Goal: Task Accomplishment & Management: Use online tool/utility

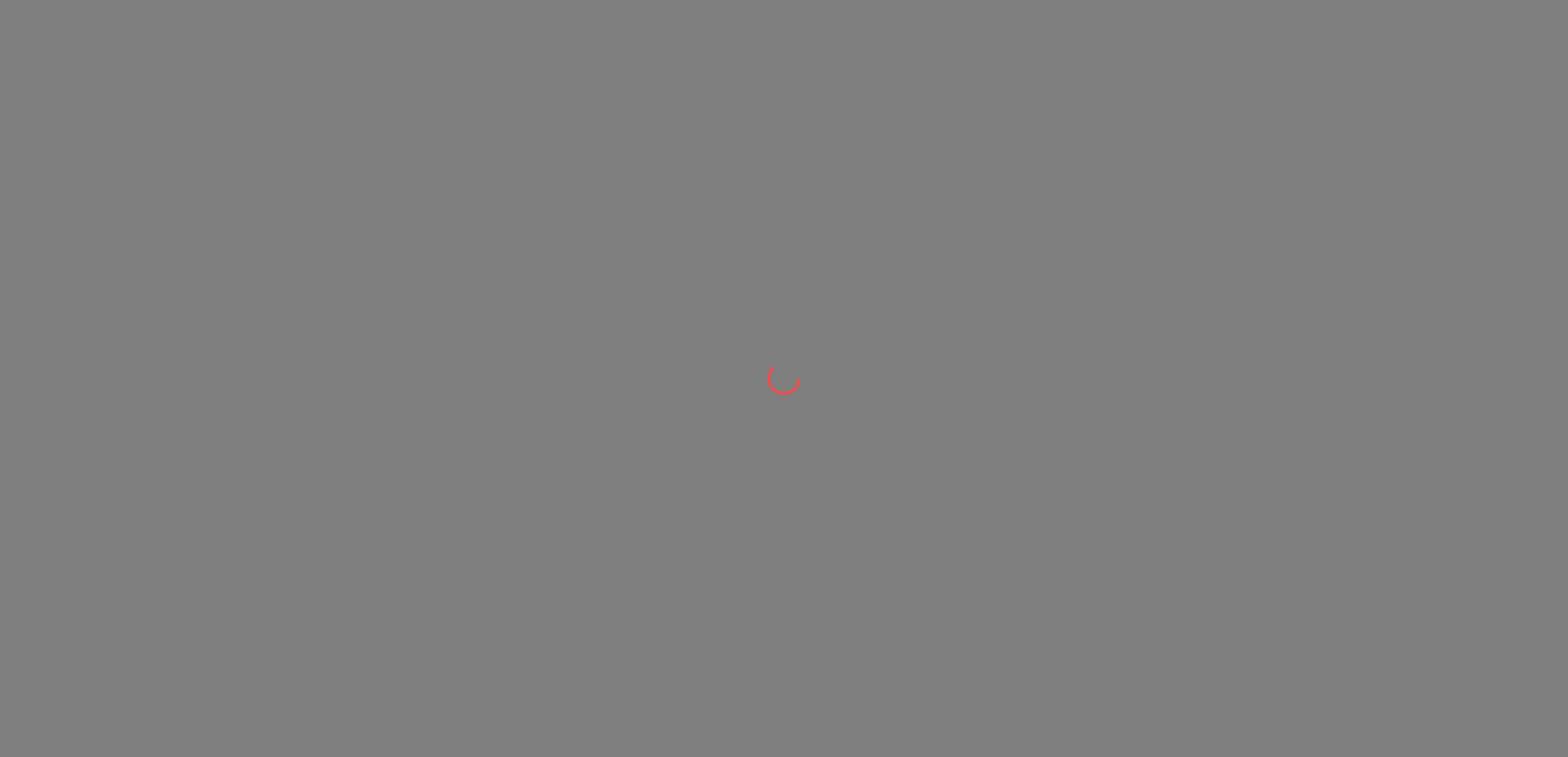
click at [466, 13] on div at bounding box center [784, 378] width 1568 height 757
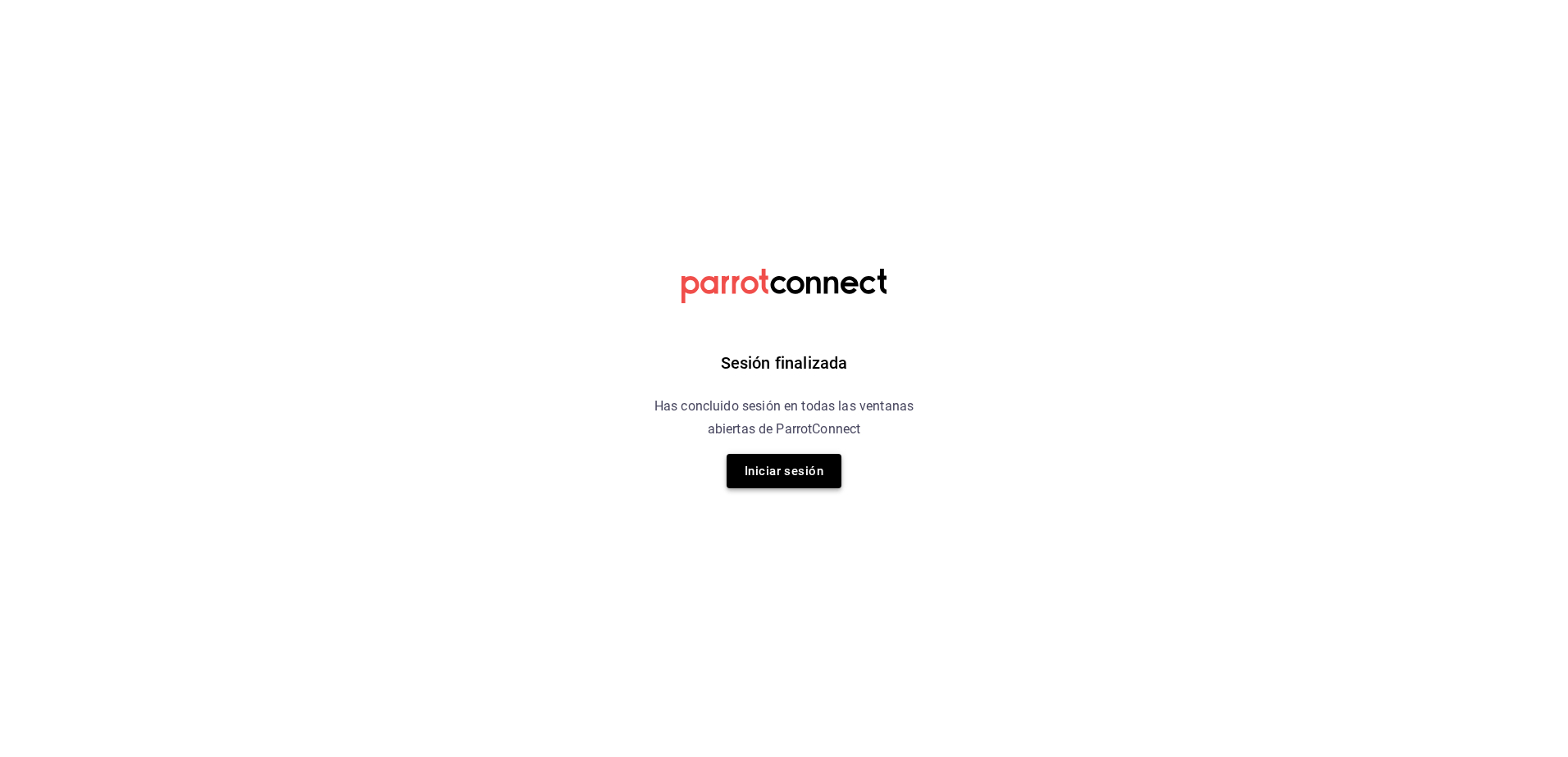
click at [777, 477] on button "Iniciar sesión" at bounding box center [784, 471] width 115 height 34
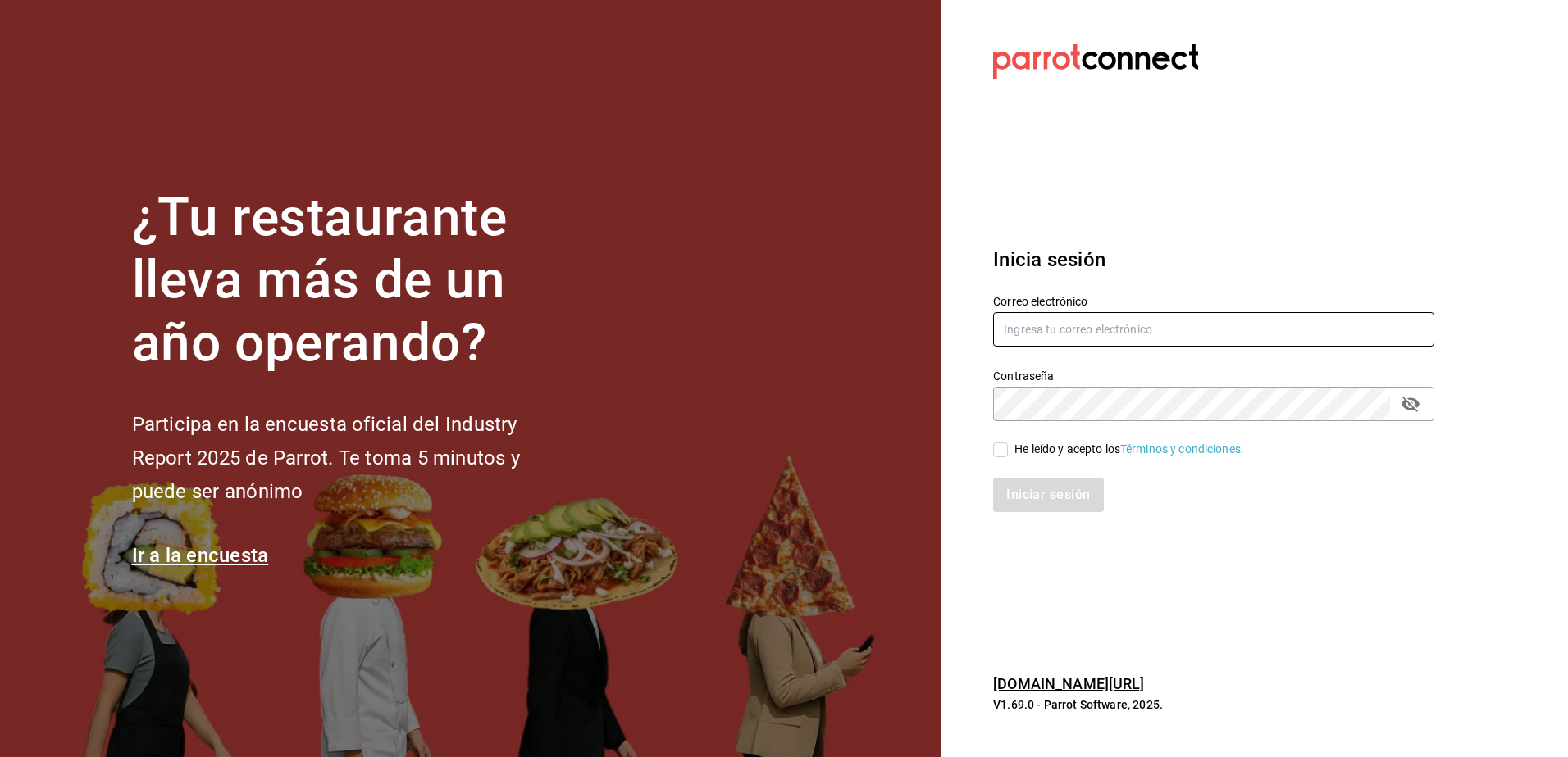
type input "[EMAIL_ADDRESS][DOMAIN_NAME]"
click at [1019, 454] on div "He leído y acepto los Términos y condiciones." at bounding box center [1129, 450] width 230 height 17
click at [1008, 454] on input "He leído y acepto los Términos y condiciones." at bounding box center [1000, 450] width 14 height 14
checkbox input "true"
click at [1028, 489] on button "Iniciar sesión" at bounding box center [1048, 495] width 112 height 34
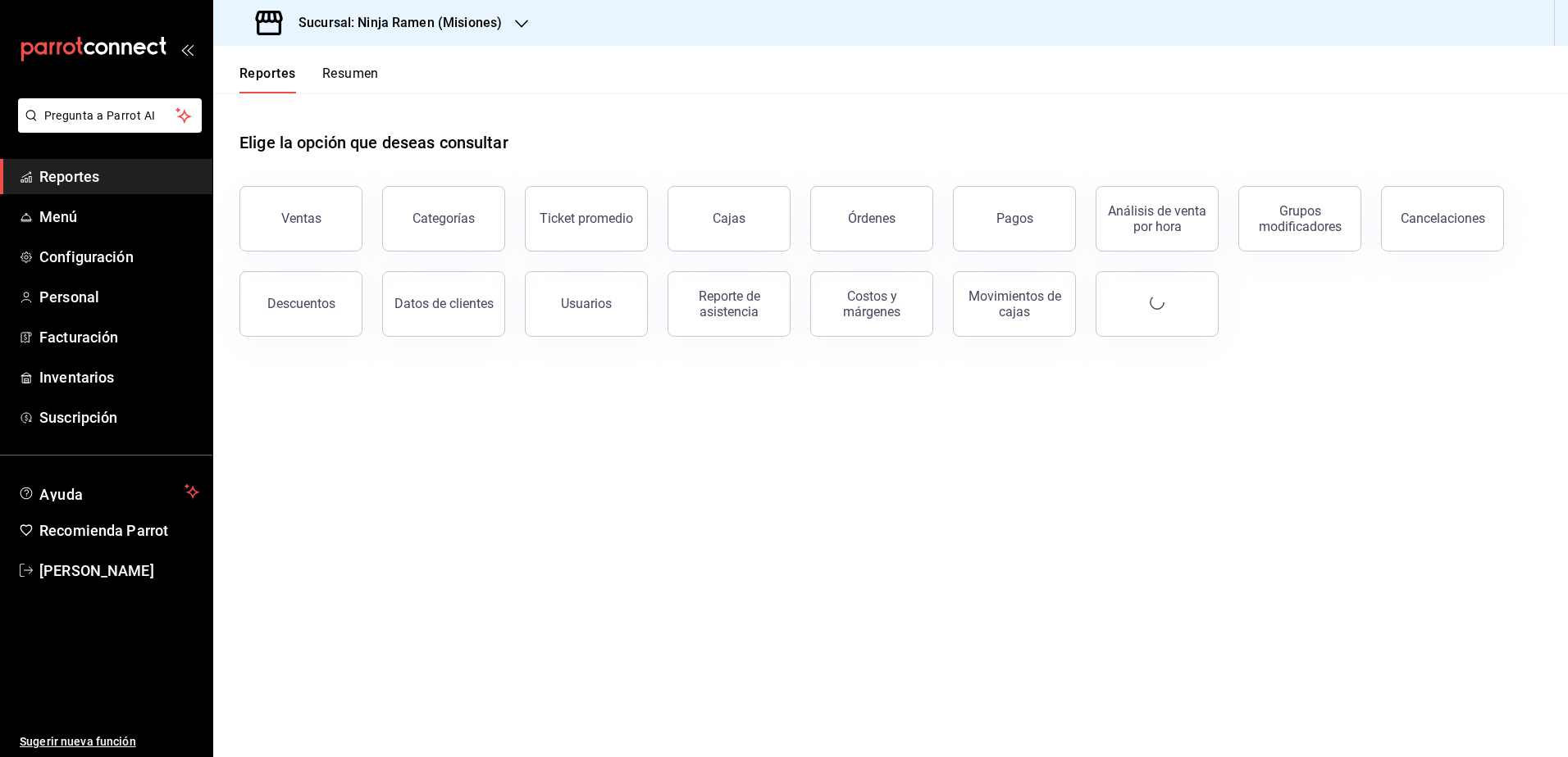
click at [472, 16] on h3 "Sucursal: Ninja Ramen (Misiones)" at bounding box center [393, 22] width 216 height 20
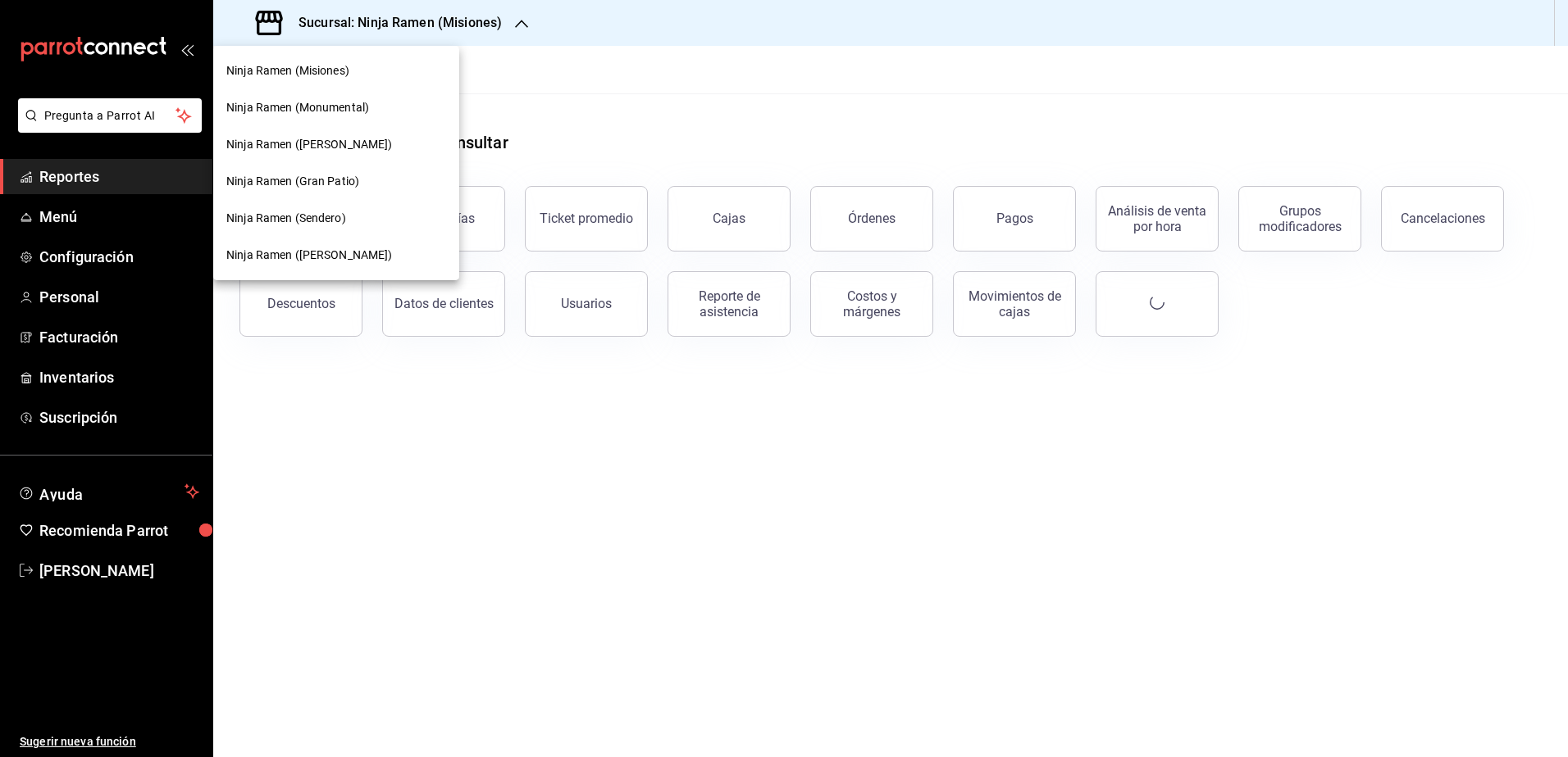
click at [359, 253] on span "Ninja Ramen (Gómez Morín)" at bounding box center [309, 255] width 166 height 17
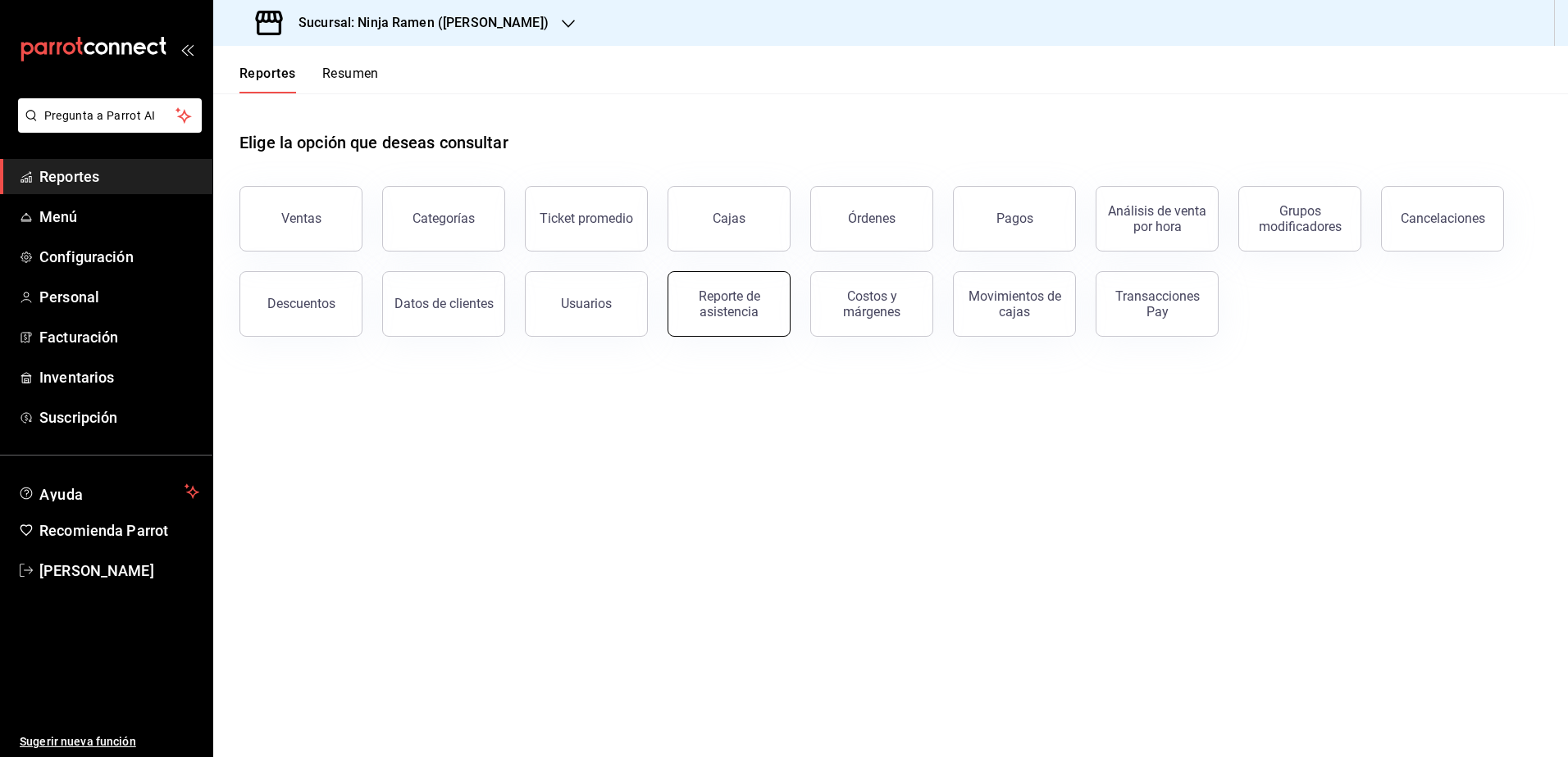
click at [723, 305] on div "Reporte de asistencia" at bounding box center [728, 304] width 101 height 32
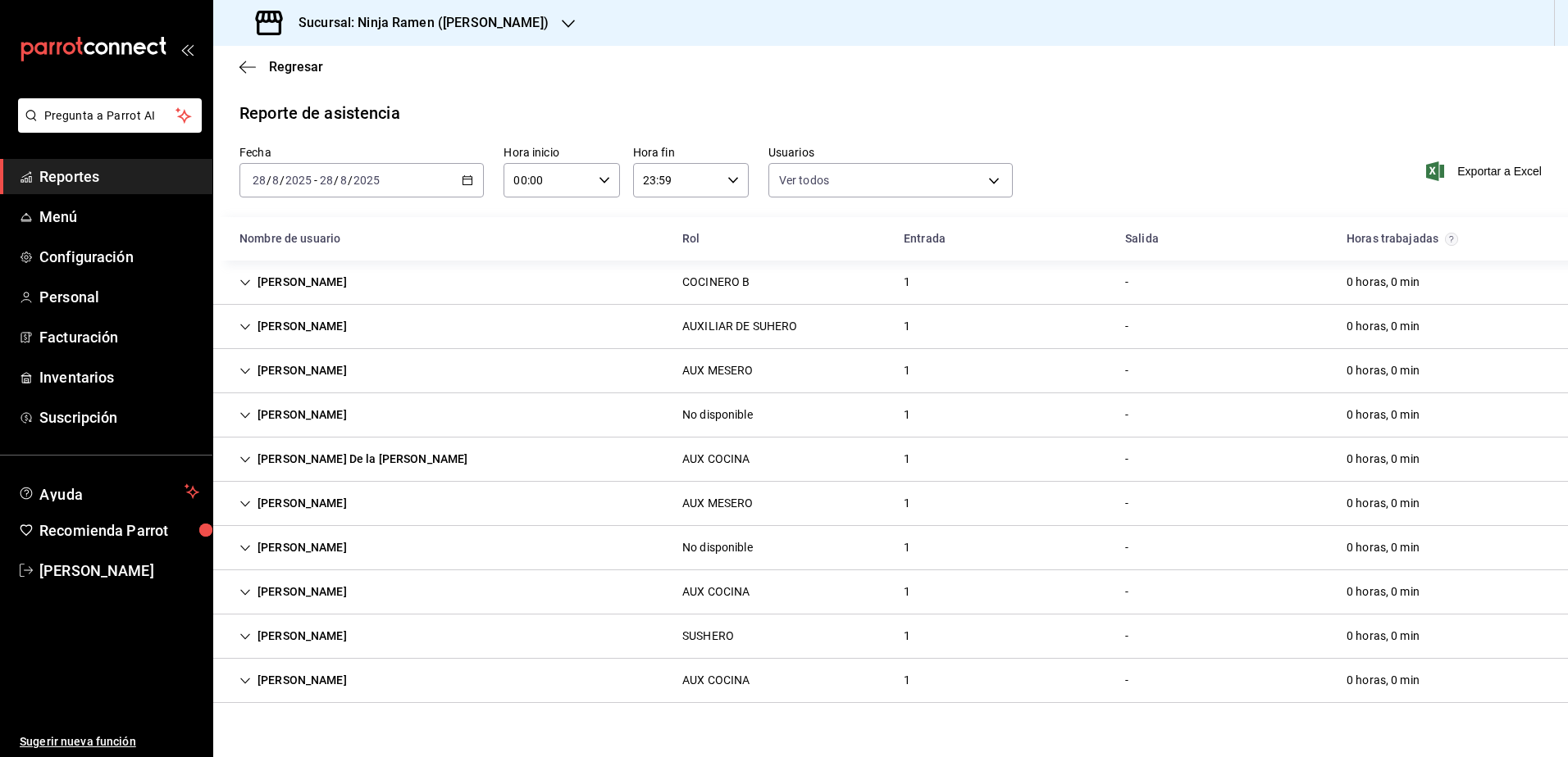
click at [325, 687] on div "Mauricio Zarate Hernandez" at bounding box center [293, 681] width 134 height 31
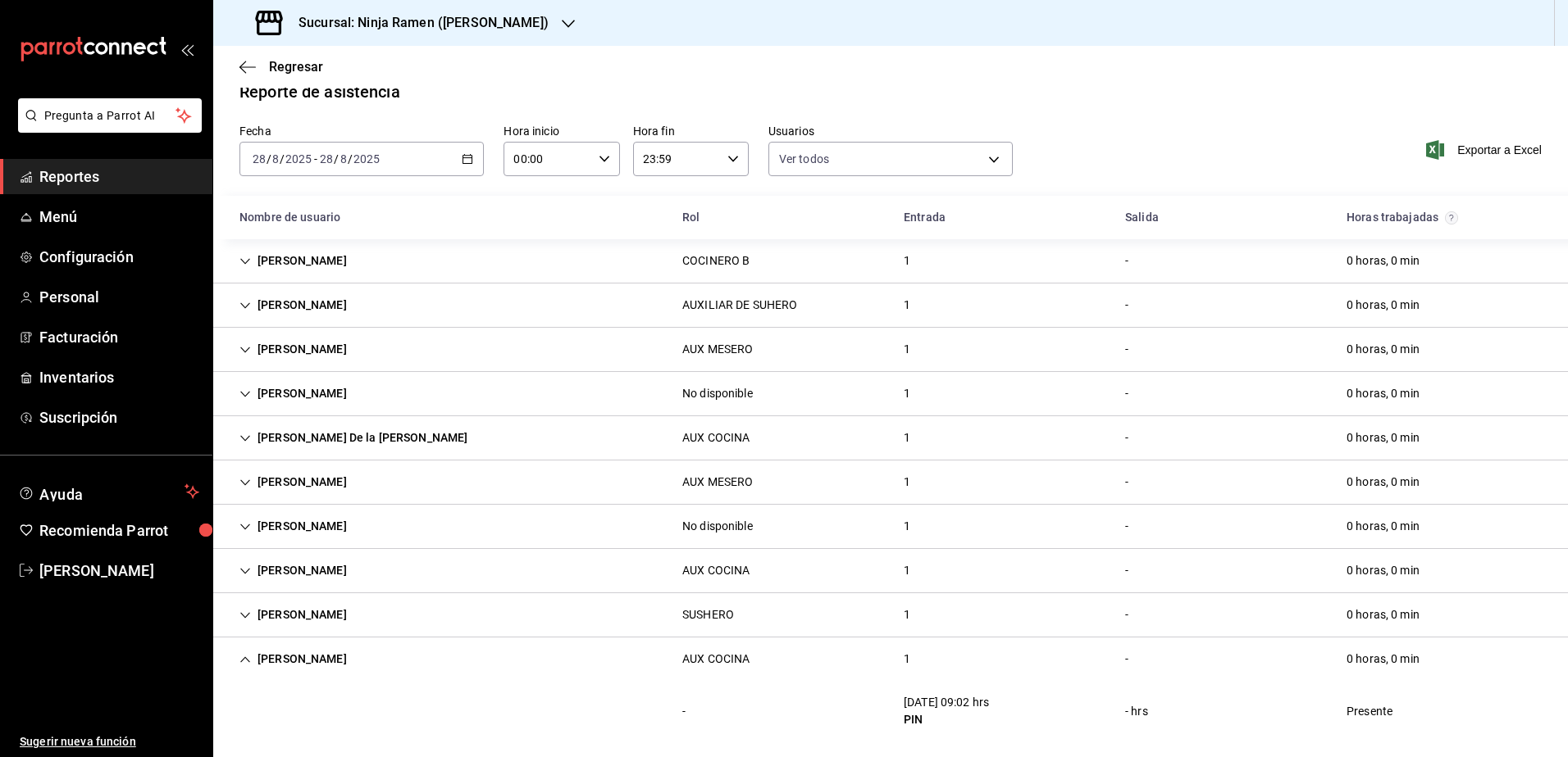
scroll to position [32, 0]
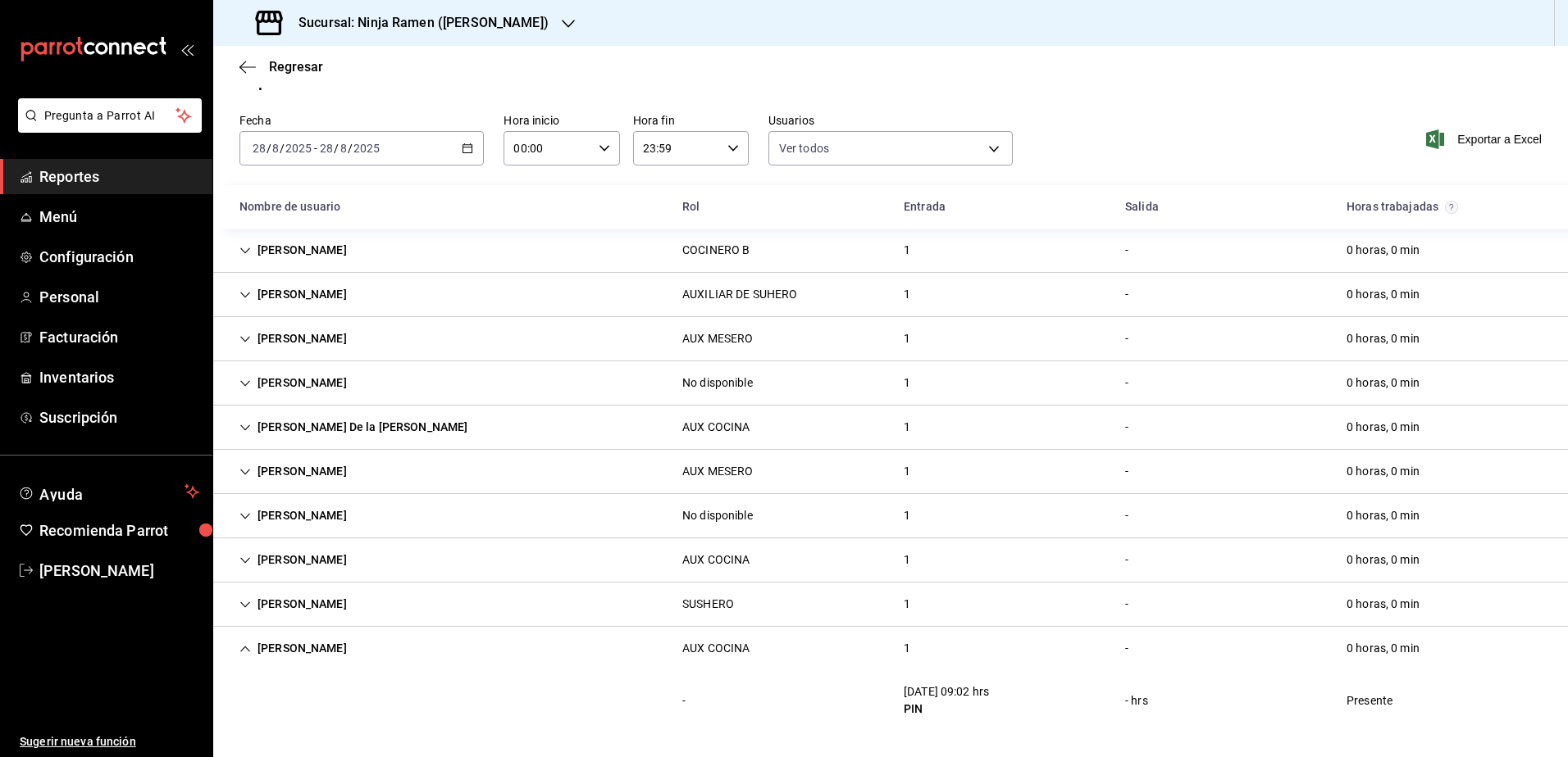
click at [516, 23] on h3 "Sucursal: Ninja Ramen (Gómez Morín)" at bounding box center [416, 22] width 263 height 20
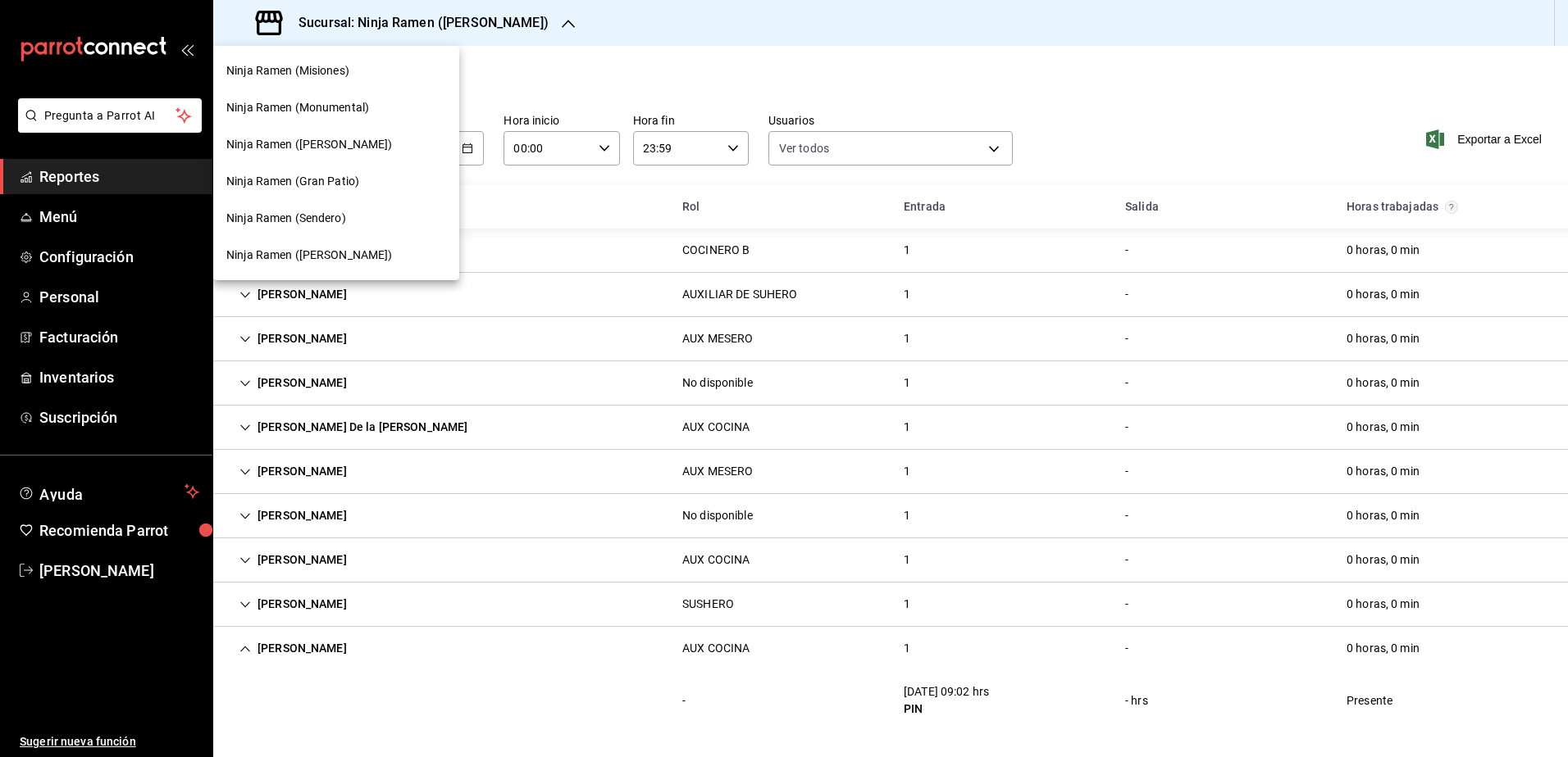
click at [345, 145] on span "Ninja Ramen (Talamas)" at bounding box center [309, 145] width 166 height 17
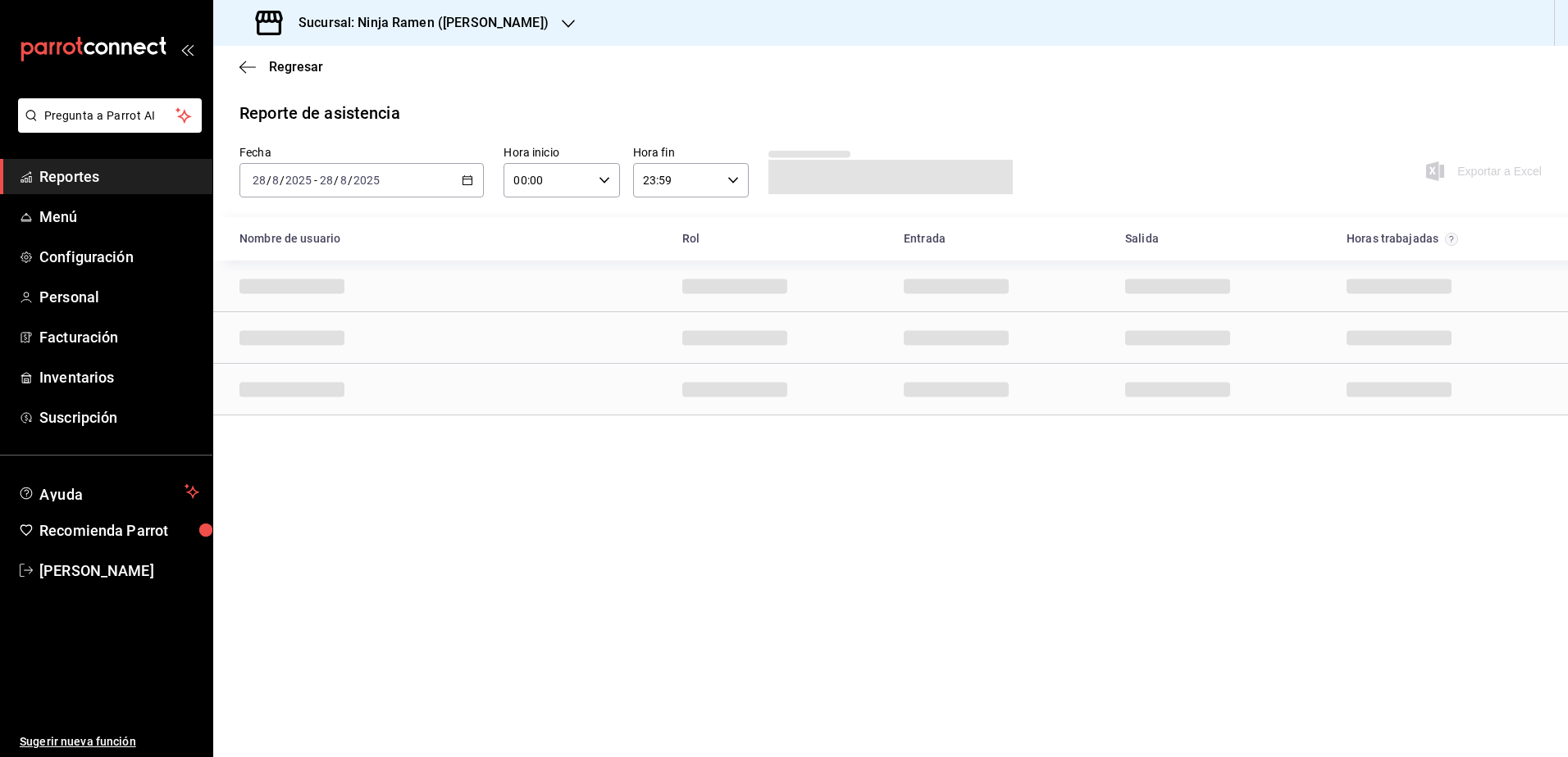
click at [468, 181] on icon "button" at bounding box center [467, 180] width 11 height 11
click at [306, 403] on li "Rango de fechas" at bounding box center [317, 414] width 153 height 37
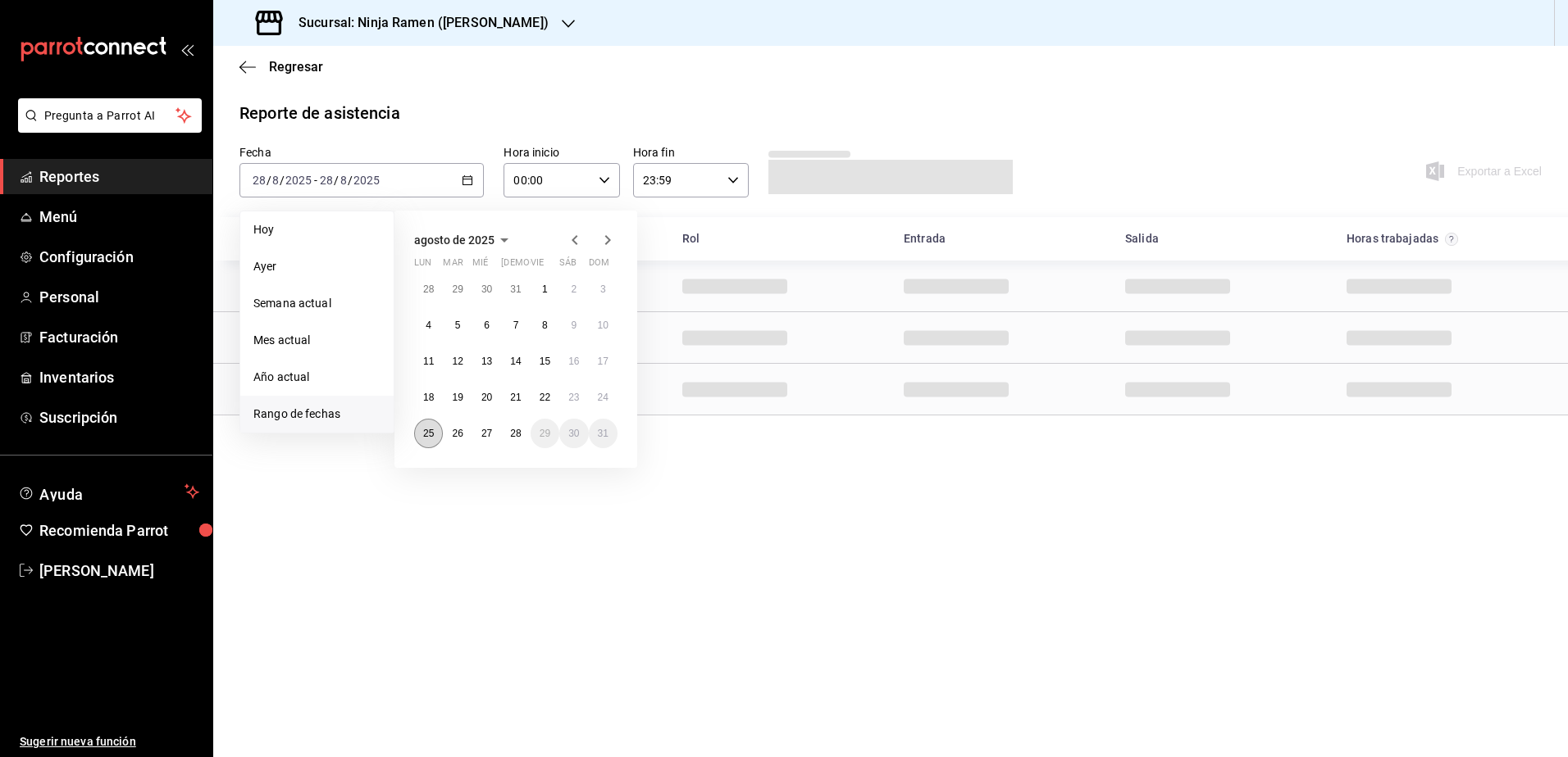
click at [428, 435] on abbr "25" at bounding box center [428, 433] width 11 height 11
click at [520, 431] on abbr "28" at bounding box center [515, 433] width 11 height 11
click at [433, 439] on button "25" at bounding box center [428, 433] width 29 height 30
click at [520, 431] on abbr "28" at bounding box center [515, 433] width 11 height 11
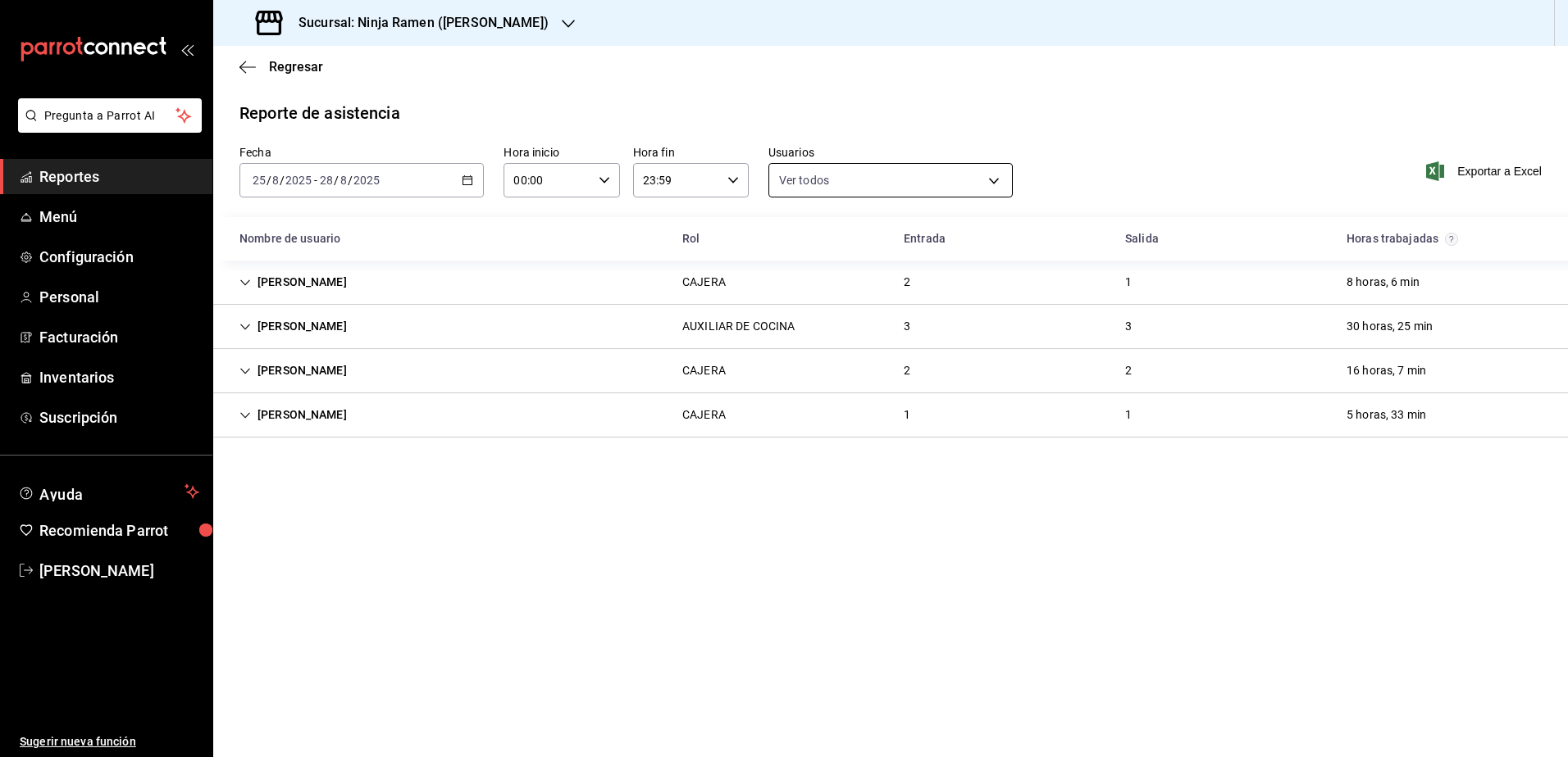
click at [991, 180] on body "Pregunta a Parrot AI Reportes Menú Configuración Personal Facturación Inventari…" at bounding box center [784, 378] width 1568 height 757
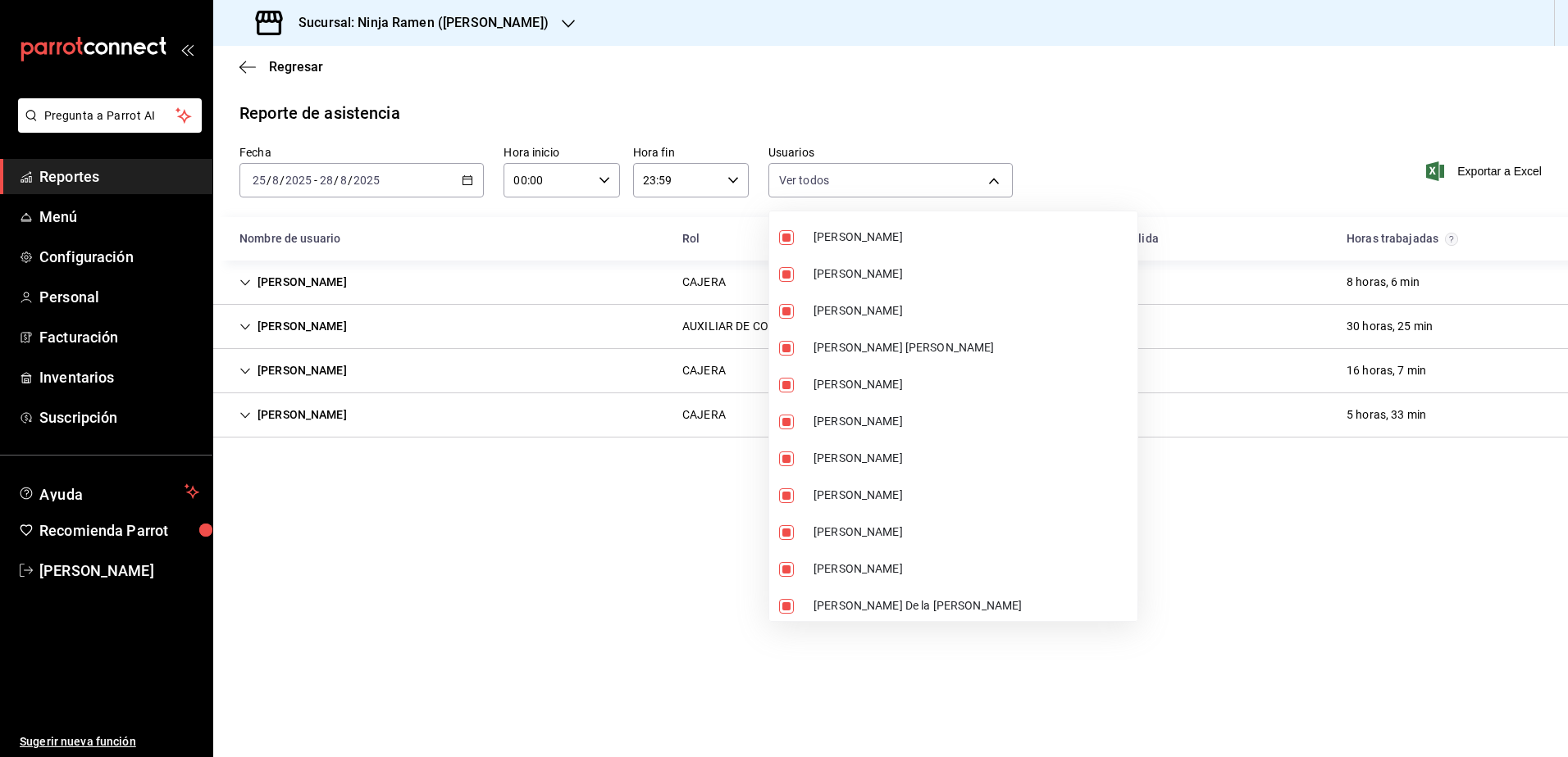
scroll to position [6148, 0]
click at [911, 335] on li "Martin Manuel De la Rosa Quiñonez" at bounding box center [953, 347] width 368 height 37
type input "b1f7ea7f-580f-4eb0-b037-e18308735fba,197fbe5c-df84-4d5e-a2a4-69e89dcddb51,723fa…"
checkbox input "false"
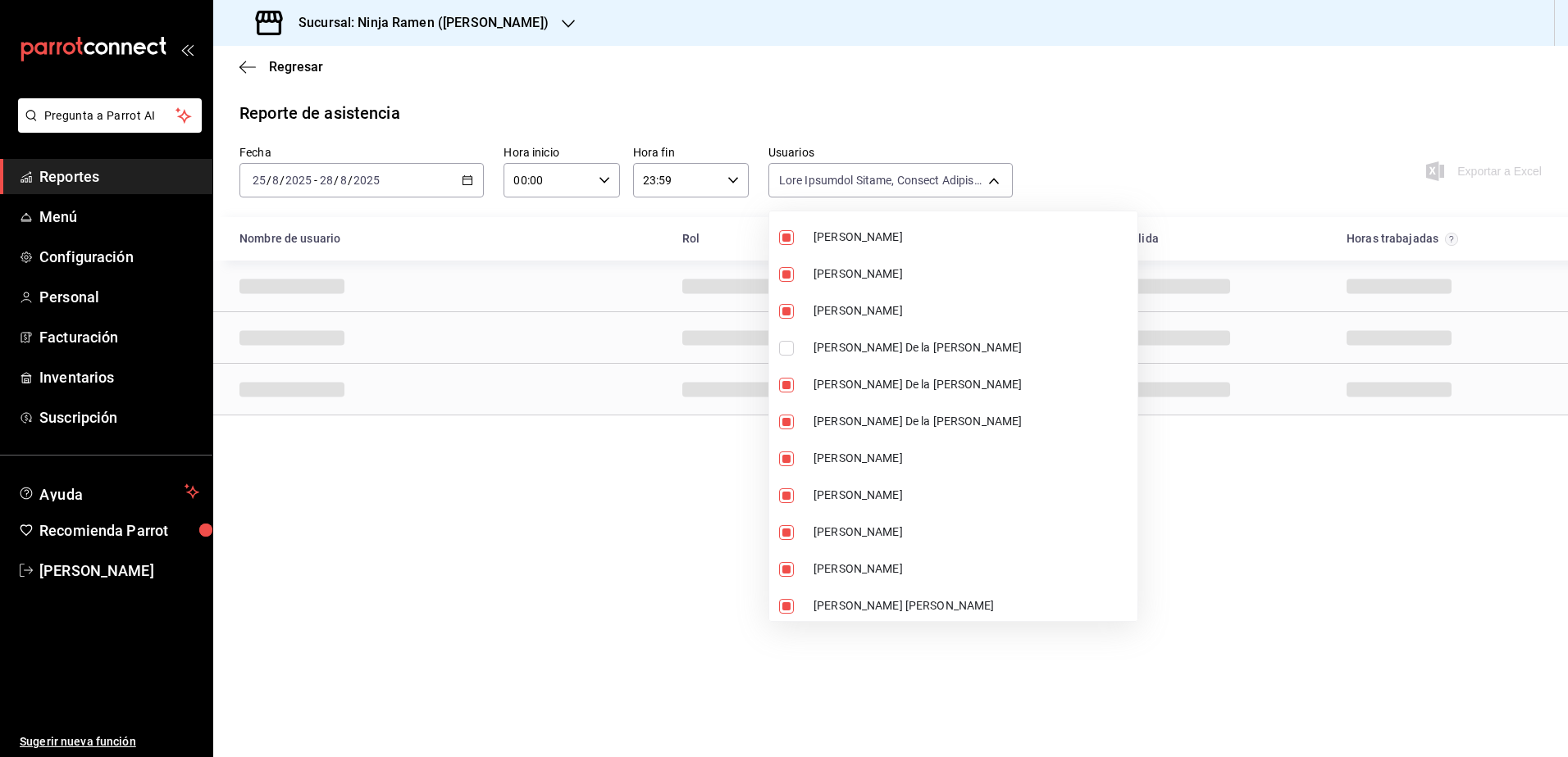
click at [885, 337] on li "Martin Manuel De la Rosa Quiñonez" at bounding box center [953, 347] width 368 height 37
type input "b1f7ea7f-580f-4eb0-b037-e18308735fba,197fbe5c-df84-4d5e-a2a4-69e89dcddb51,723fa…"
checkbox input "true"
click at [1097, 525] on div at bounding box center [784, 378] width 1568 height 757
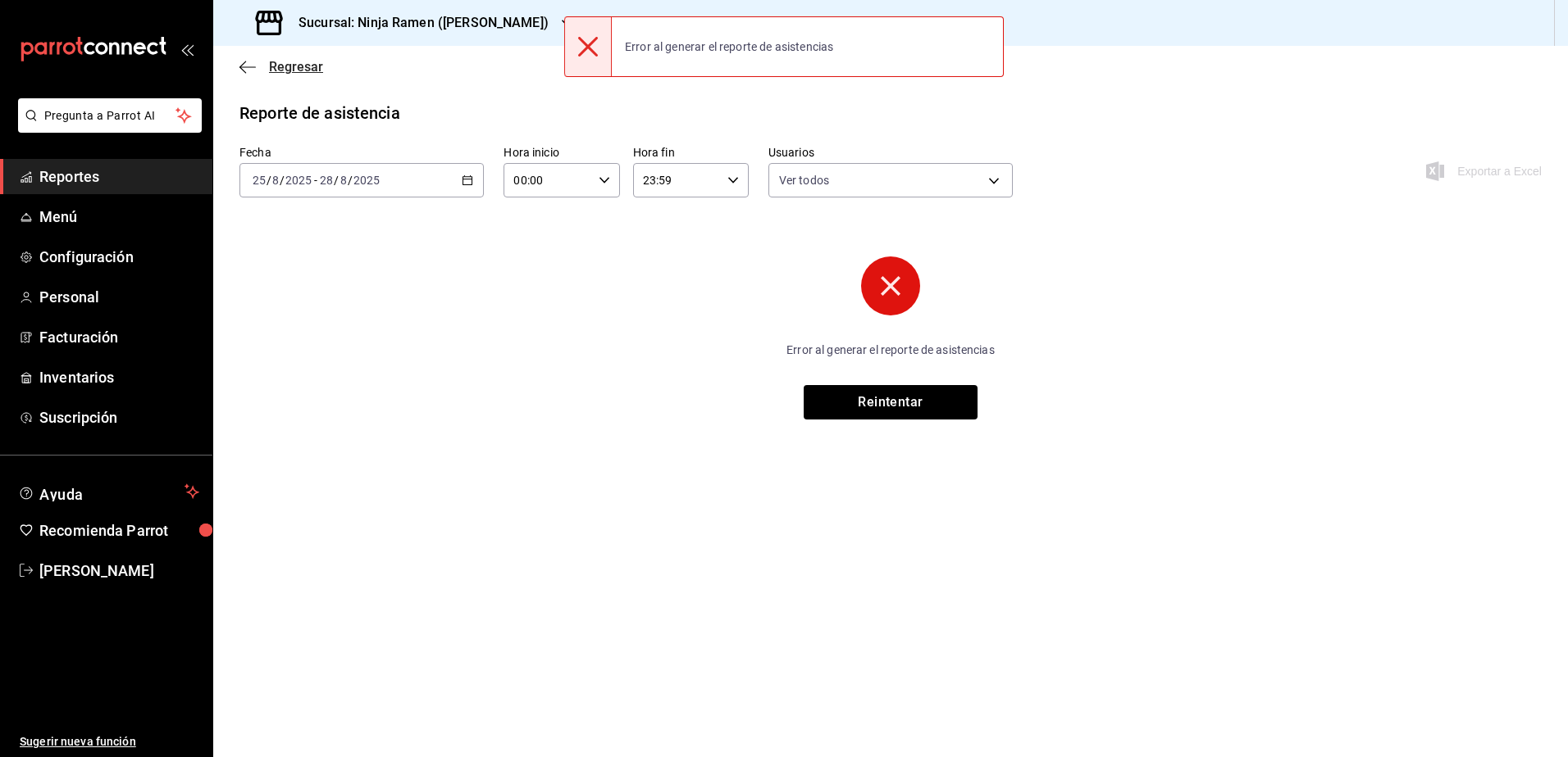
click at [247, 64] on icon "button" at bounding box center [247, 66] width 16 height 14
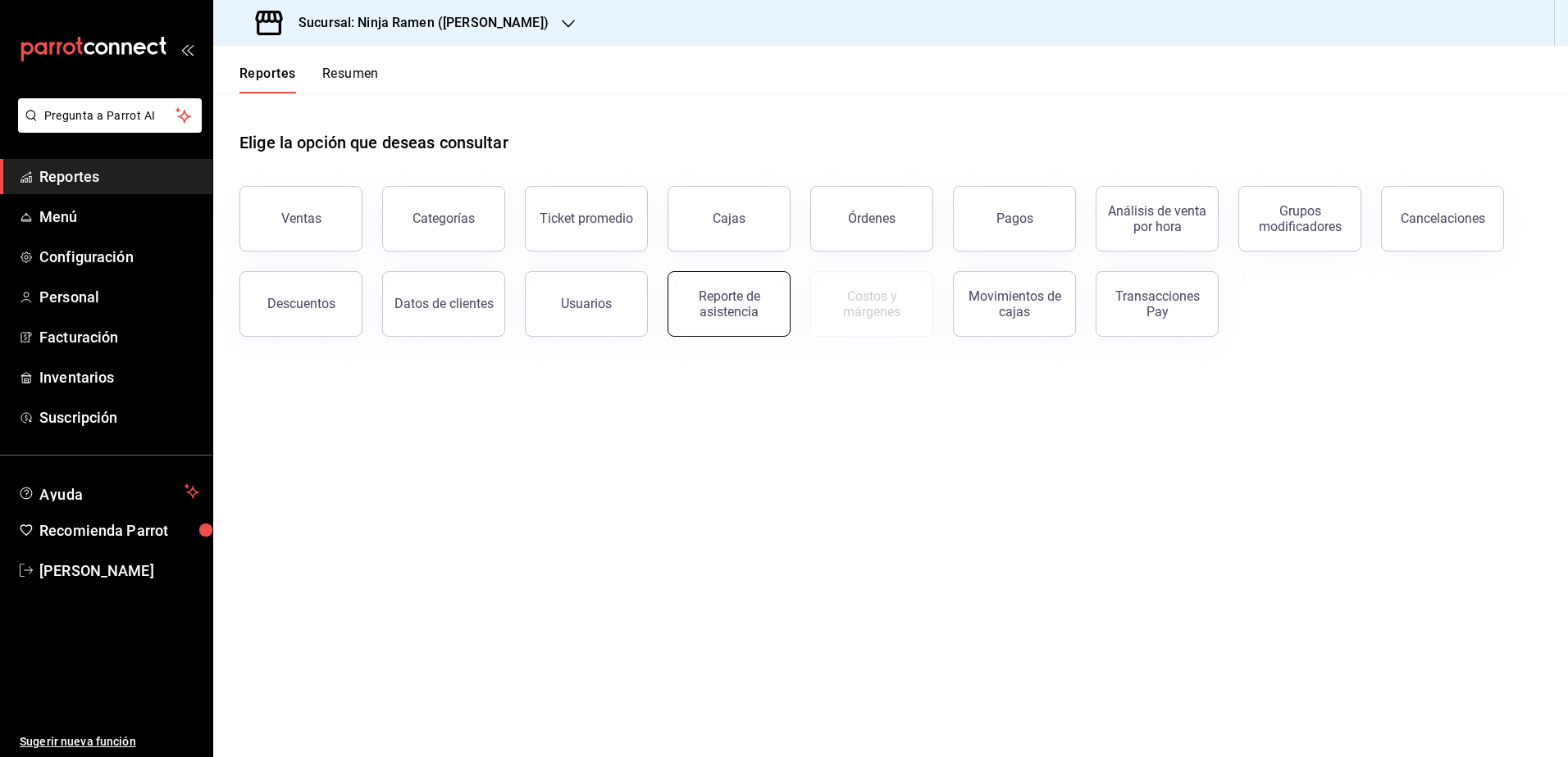
click at [744, 296] on div "Reporte de asistencia" at bounding box center [728, 304] width 101 height 32
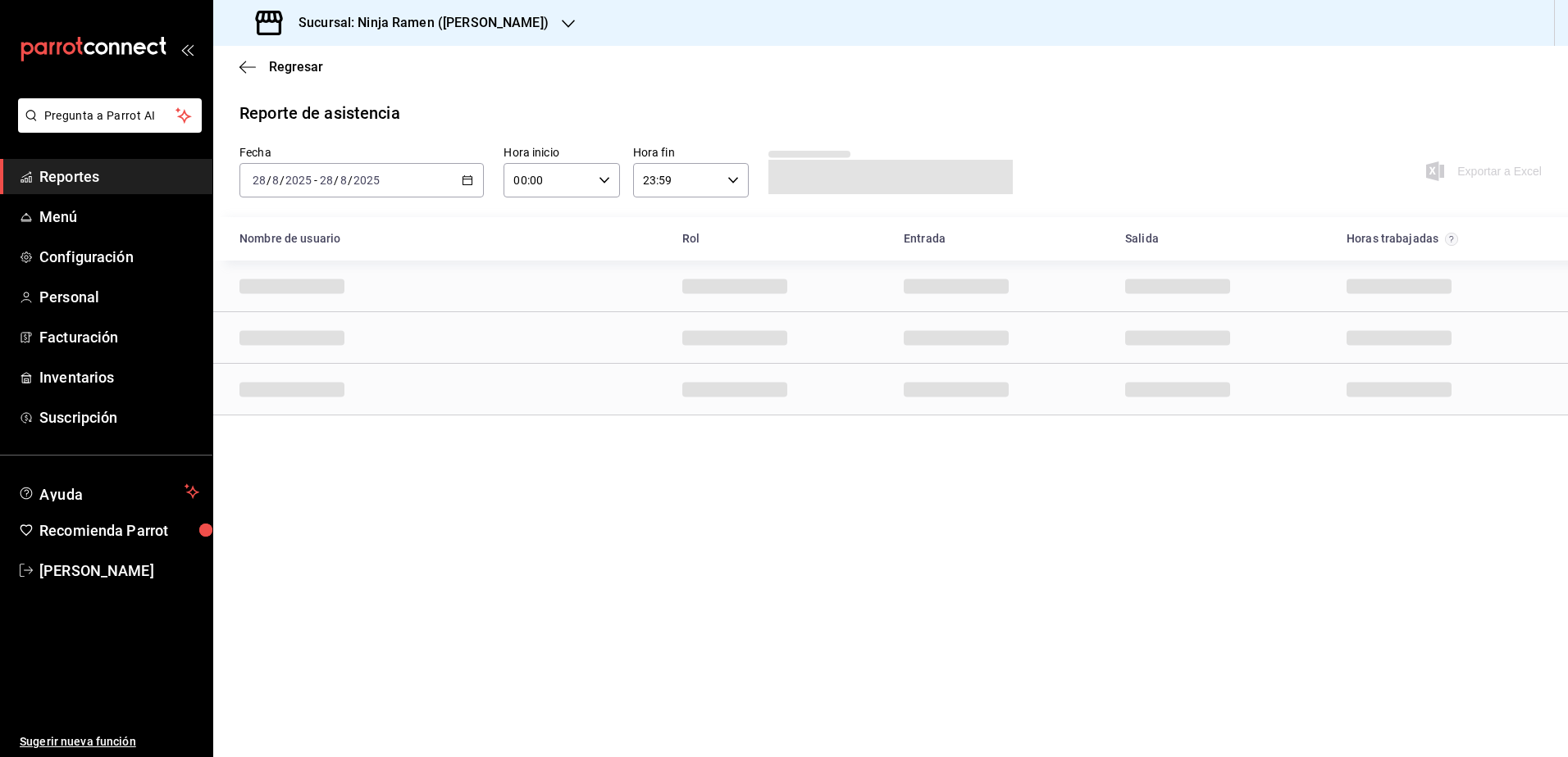
click at [472, 181] on icon "button" at bounding box center [467, 180] width 11 height 11
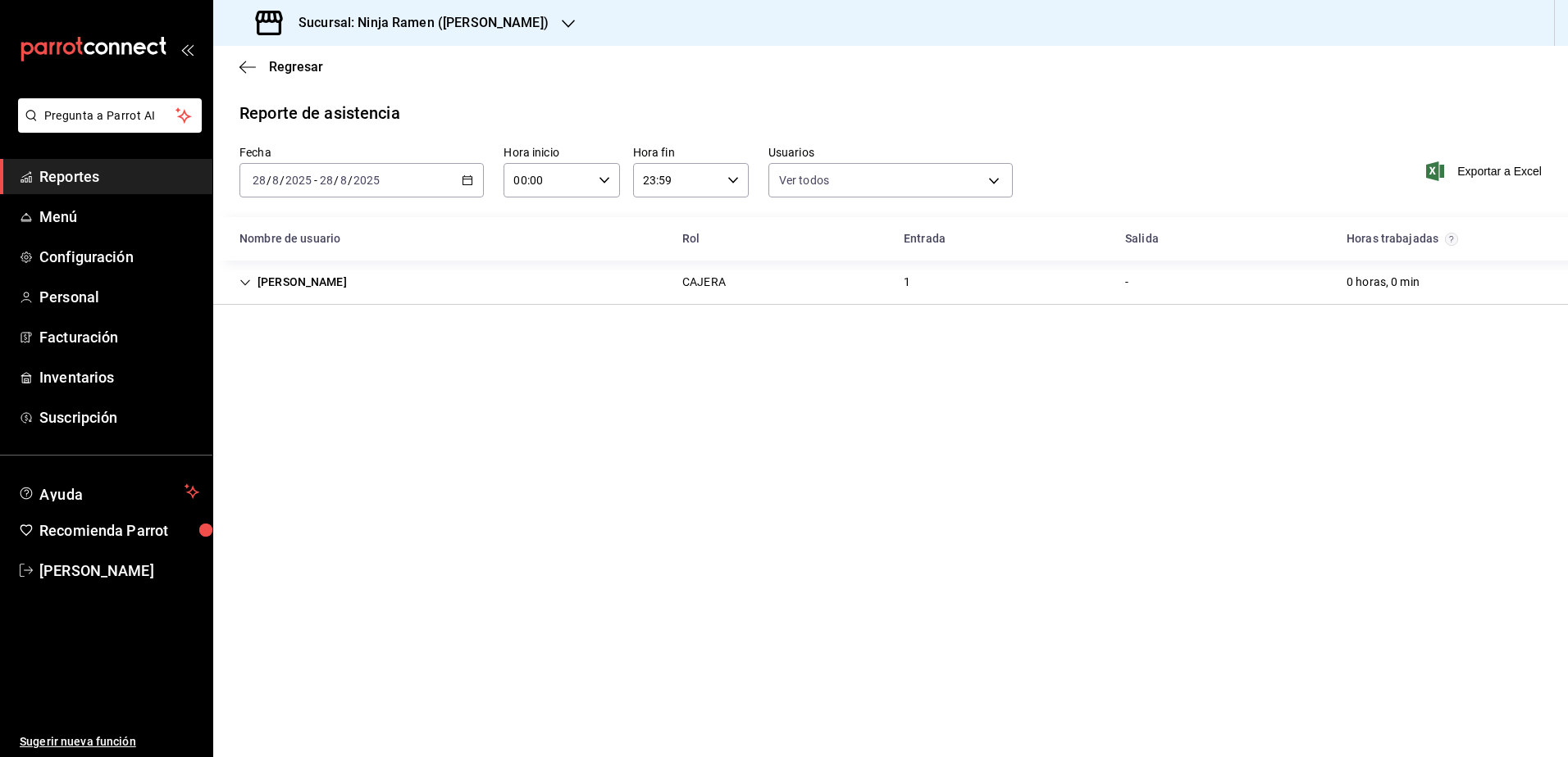
click at [577, 420] on main "Regresar Reporte de asistencia Fecha 2025-08-28 28 / 8 / 2025 - 2025-08-28 28 /…" at bounding box center [890, 402] width 1354 height 712
click at [468, 183] on icon "button" at bounding box center [467, 180] width 11 height 11
click at [302, 416] on span "Rango de fechas" at bounding box center [316, 415] width 127 height 17
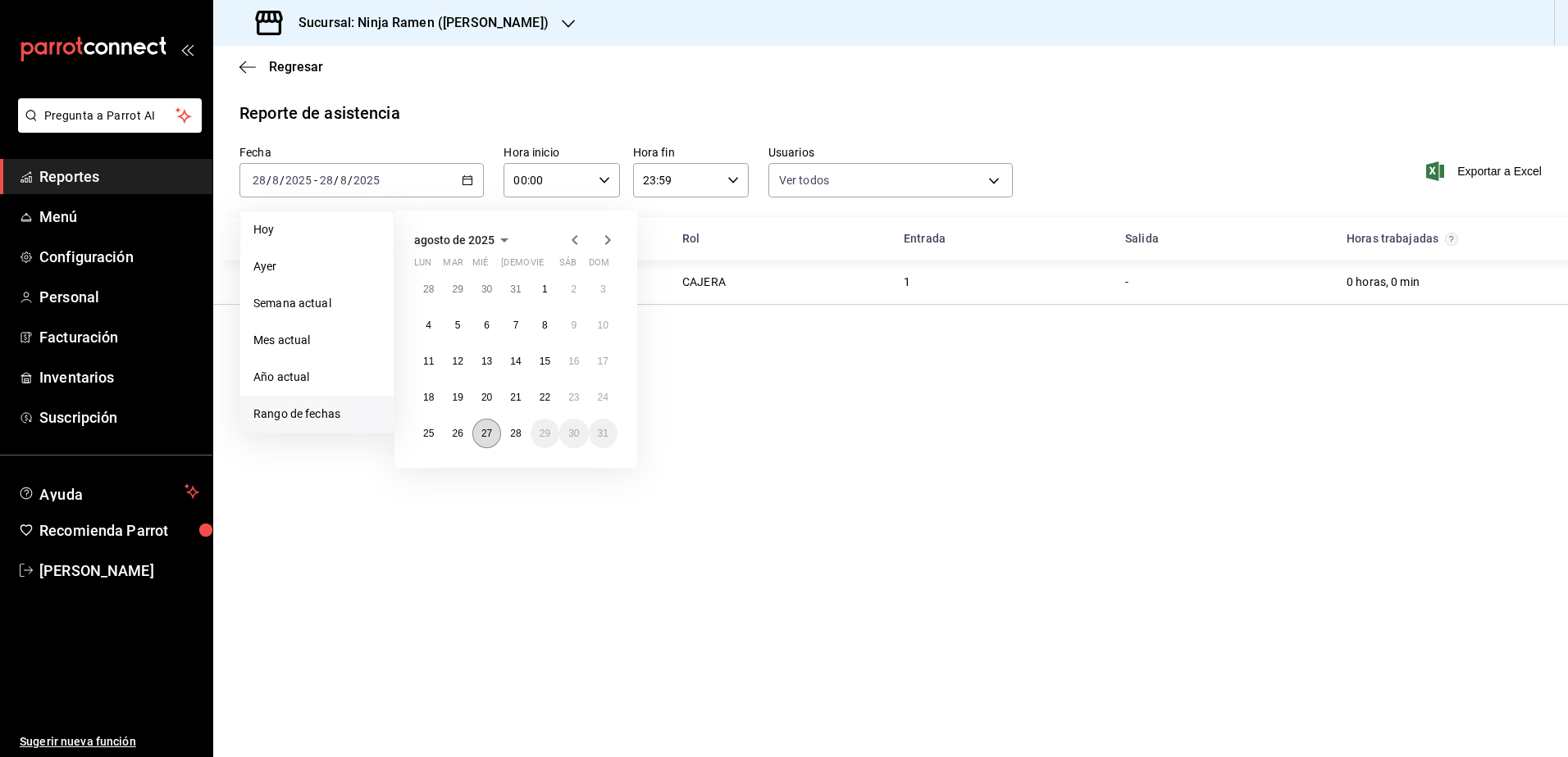
click at [488, 433] on abbr "27" at bounding box center [486, 433] width 11 height 11
click at [503, 433] on button "28" at bounding box center [515, 433] width 29 height 30
